Goal: Use online tool/utility: Utilize a website feature to perform a specific function

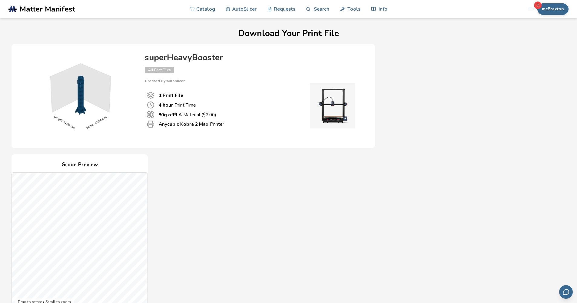
click at [70, 10] on span "Matter Manifest" at bounding box center [47, 9] width 55 height 8
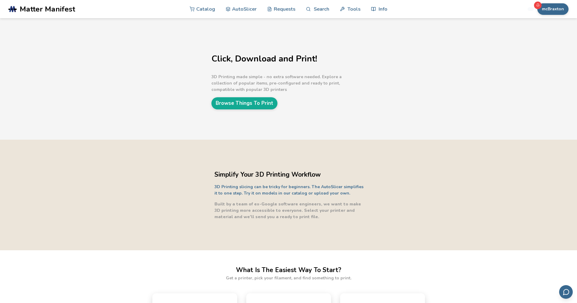
click at [58, 8] on span "Matter Manifest" at bounding box center [47, 9] width 55 height 8
click at [245, 10] on link "AutoSlicer" at bounding box center [241, 9] width 31 height 18
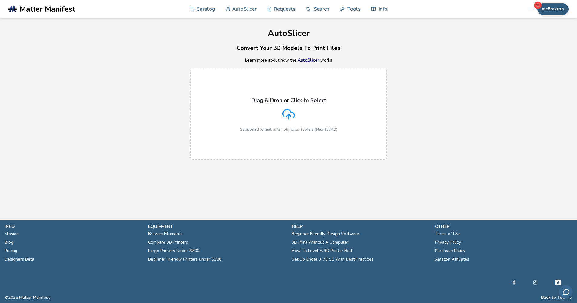
click at [552, 8] on button "mcBraxton" at bounding box center [552, 9] width 31 height 12
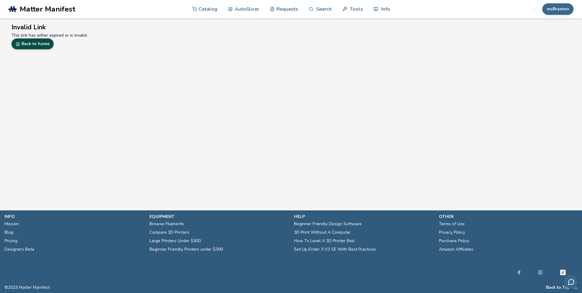
click at [47, 46] on link "Back to home" at bounding box center [33, 43] width 42 height 11
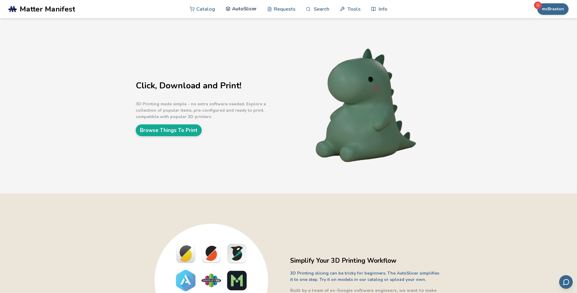
click at [240, 6] on link "AutoSlicer" at bounding box center [241, 9] width 31 height 18
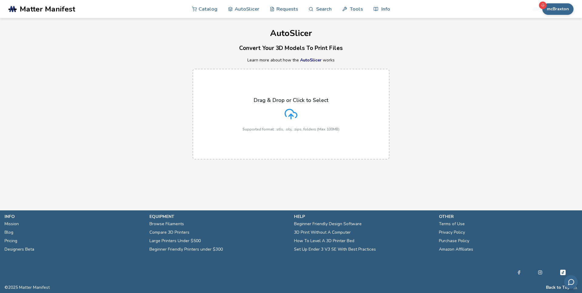
click at [256, 107] on div "Drag & Drop or Click to Select Supported format: .stls, .obj, .zips, folders (M…" at bounding box center [290, 114] width 97 height 34
click at [0, 0] on input "Drag & Drop or Click to Select Supported format: .stls, .obj, .zips, folders (M…" at bounding box center [0, 0] width 0 height 0
click at [285, 108] on icon at bounding box center [290, 114] width 13 height 13
click at [0, 0] on input "Drag & Drop or Click to Select Supported format: .stls, .obj, .zips, folders (M…" at bounding box center [0, 0] width 0 height 0
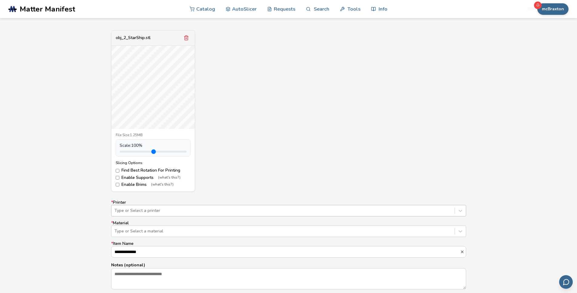
scroll to position [284, 0]
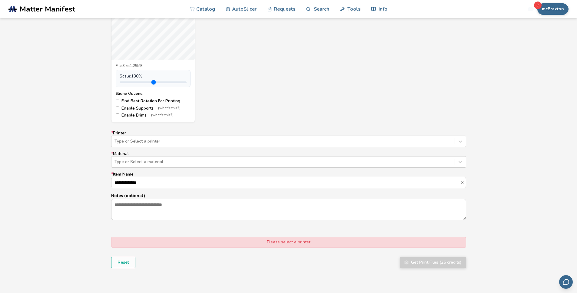
drag, startPoint x: 134, startPoint y: 81, endPoint x: 138, endPoint y: 81, distance: 3.9
type input "***"
click at [138, 81] on input "range" at bounding box center [153, 82] width 67 height 2
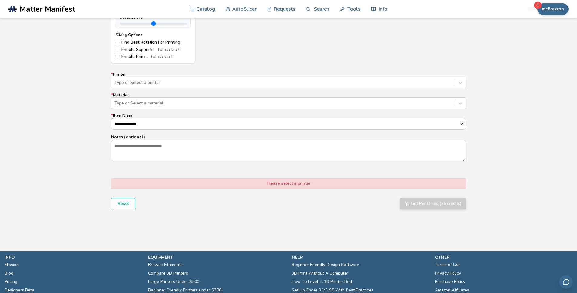
scroll to position [333, 0]
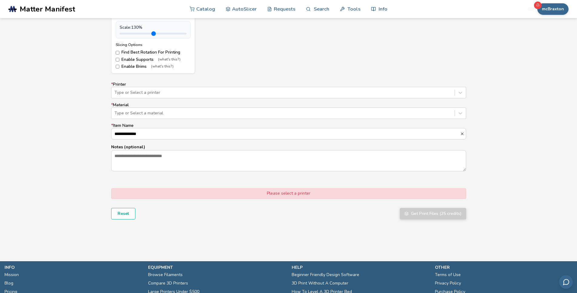
click at [118, 63] on div "Slicing Options: Find Best Rotation For Printing Enable Supports (what's this?)…" at bounding box center [153, 56] width 75 height 26
click at [134, 90] on div "Type or Select a printer" at bounding box center [282, 92] width 337 height 5
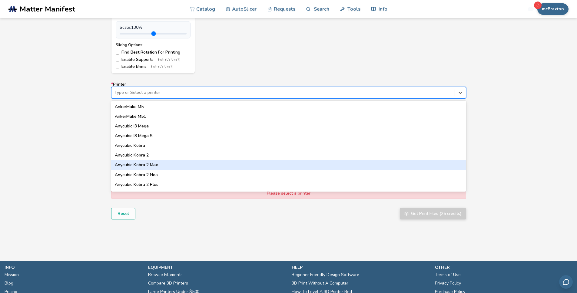
click at [156, 165] on div "Anycubic Kobra 2 Max" at bounding box center [288, 165] width 355 height 10
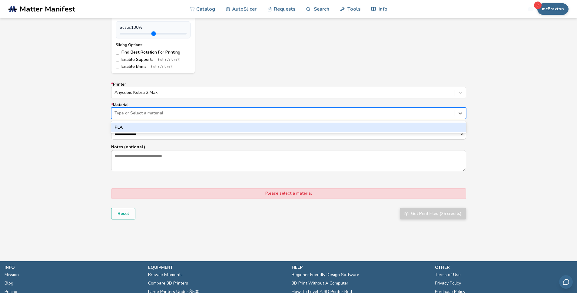
click at [143, 112] on div "Type or Select a material" at bounding box center [282, 113] width 337 height 5
click at [143, 126] on div "PLA" at bounding box center [288, 128] width 355 height 10
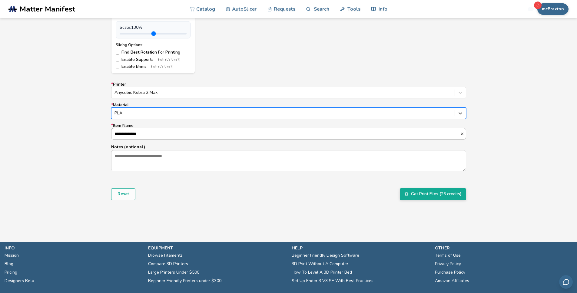
click at [158, 134] on input "**********" at bounding box center [285, 133] width 349 height 11
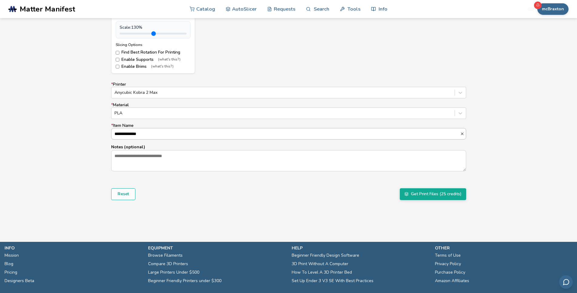
click at [158, 134] on input "**********" at bounding box center [285, 133] width 349 height 11
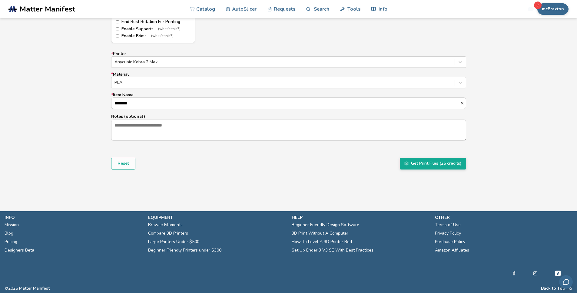
scroll to position [162, 0]
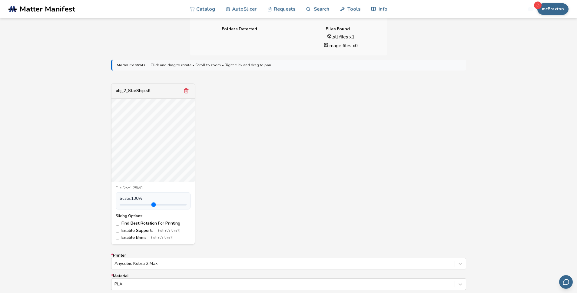
type input "********"
drag, startPoint x: 137, startPoint y: 202, endPoint x: 189, endPoint y: 202, distance: 51.5
click at [189, 202] on div "Scale: 500 %" at bounding box center [153, 200] width 75 height 17
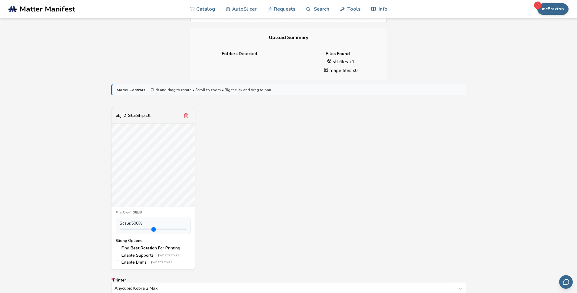
scroll to position [166, 0]
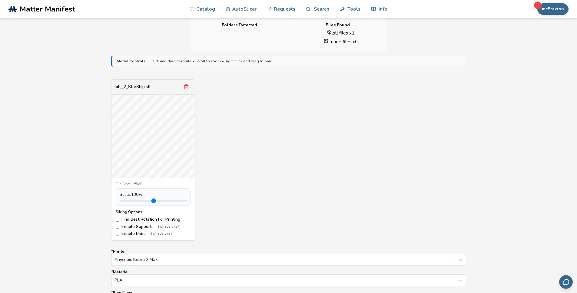
drag, startPoint x: 141, startPoint y: 199, endPoint x: 138, endPoint y: 198, distance: 3.1
type input "***"
click at [138, 200] on input "range" at bounding box center [153, 201] width 67 height 2
